Goal: Find contact information: Find contact information

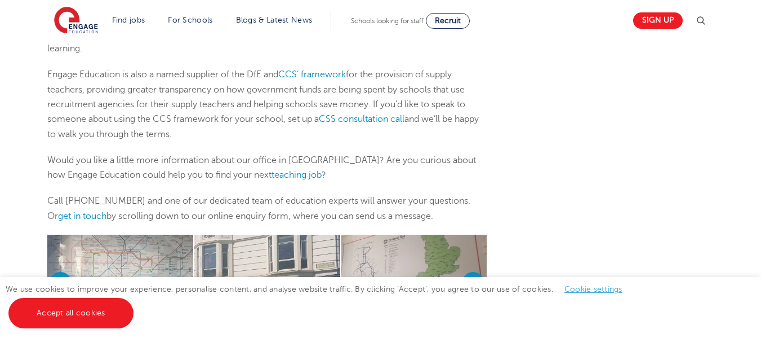
scroll to position [969, 0]
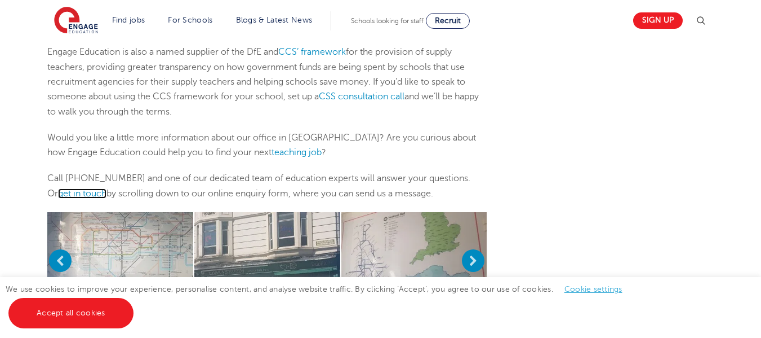
click at [79, 188] on link "get in touch" at bounding box center [82, 193] width 48 height 10
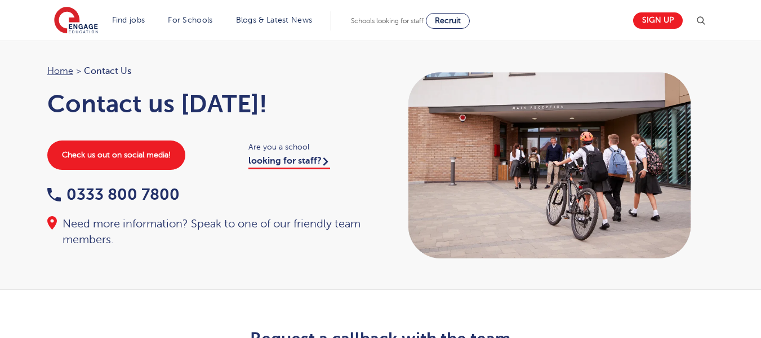
click at [202, 184] on div "Home > Contact Us Contact us [DATE]! Check us out on social media! Are you a sc…" at bounding box center [208, 156] width 345 height 184
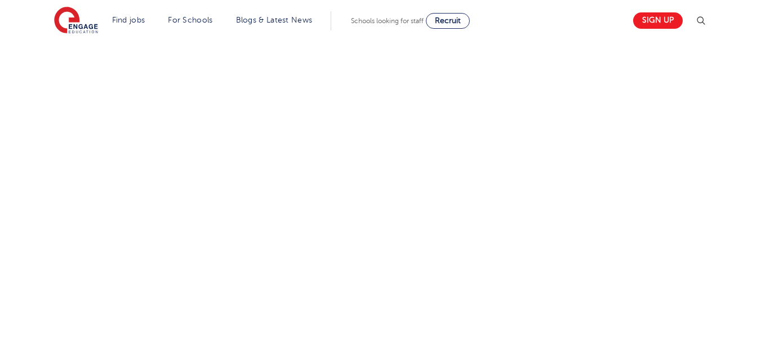
scroll to position [518, 0]
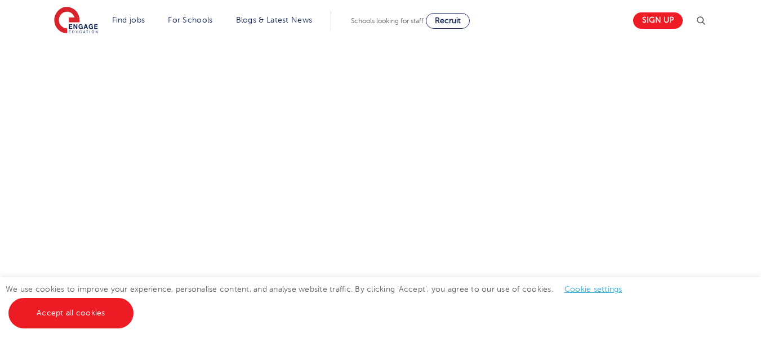
click at [691, 147] on div at bounding box center [381, 156] width 684 height 472
click at [704, 239] on div at bounding box center [381, 156] width 684 height 472
